Goal: Check status: Check status

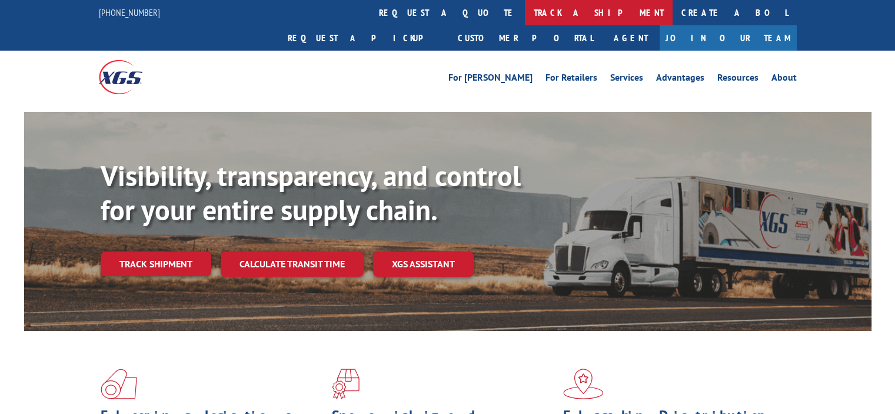
click at [525, 11] on link "track a shipment" at bounding box center [599, 12] width 148 height 25
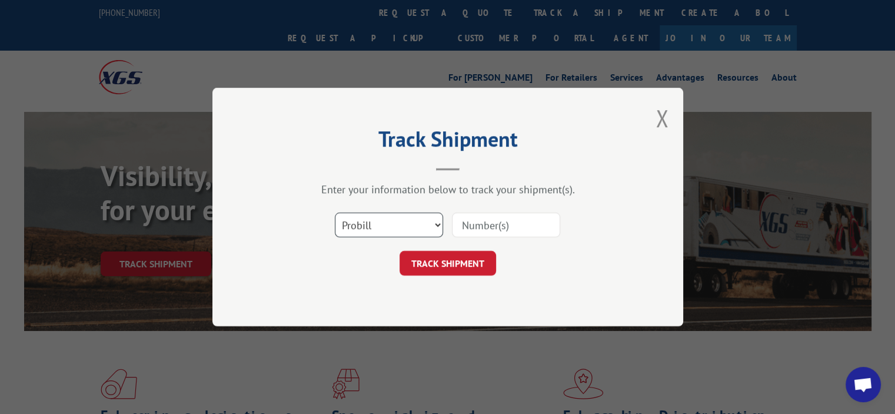
click at [397, 216] on select "Select category... Probill BOL PO" at bounding box center [389, 225] width 108 height 25
select select "bol"
click at [335, 213] on select "Select category... Probill BOL PO" at bounding box center [389, 225] width 108 height 25
click at [494, 219] on input at bounding box center [506, 225] width 108 height 25
paste input "187521478639"
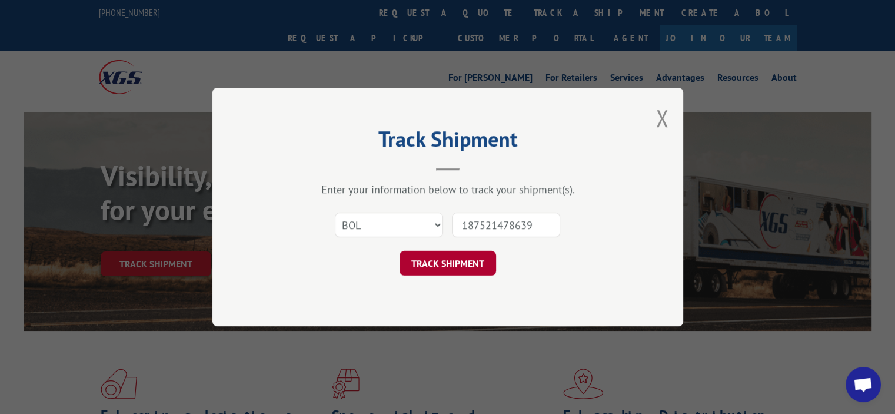
type input "187521478639"
click at [439, 264] on button "TRACK SHIPMENT" at bounding box center [448, 263] width 97 height 25
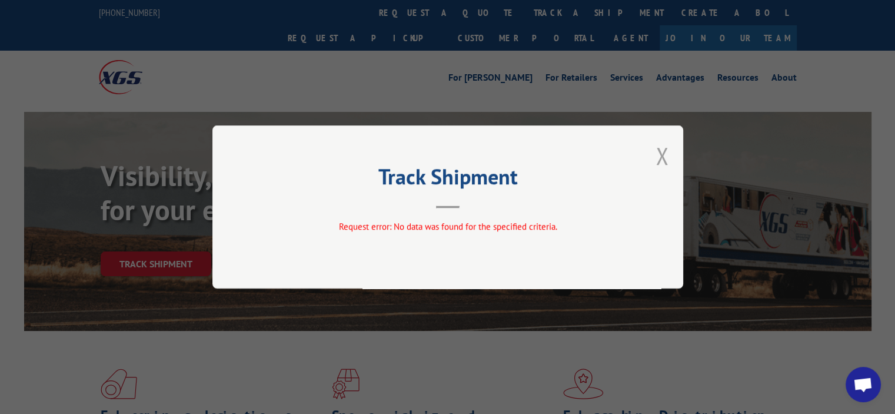
click at [662, 161] on button "Close modal" at bounding box center [662, 155] width 13 height 31
